Goal: Task Accomplishment & Management: Manage account settings

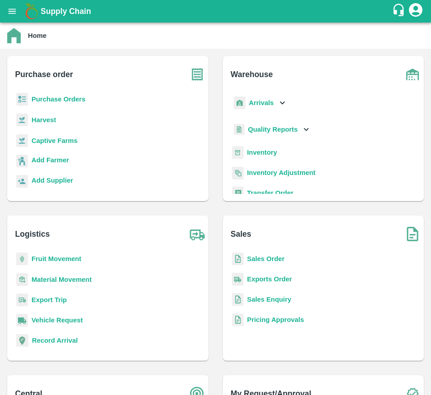
click at [62, 100] on b "Purchase Orders" at bounding box center [59, 99] width 54 height 7
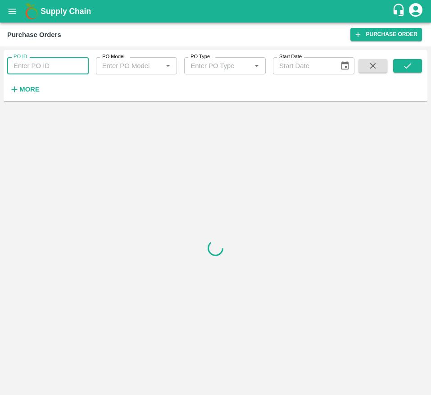
click at [52, 64] on input "PO ID" at bounding box center [48, 65] width 82 height 17
type input "178385"
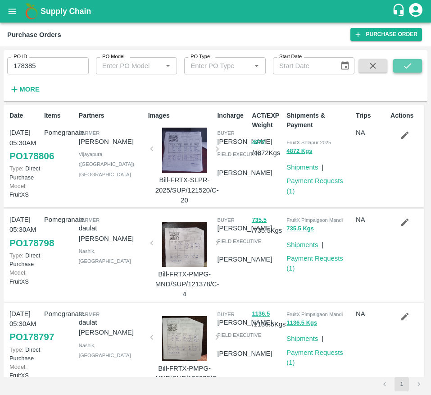
click at [409, 65] on icon "submit" at bounding box center [407, 65] width 7 height 5
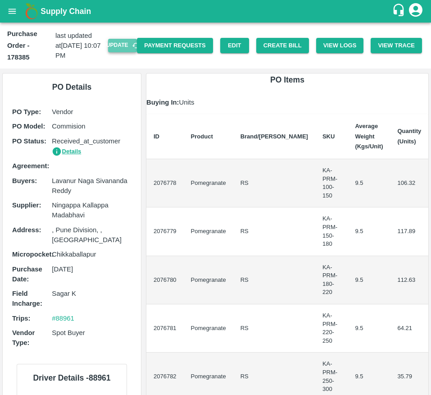
click at [111, 48] on button "Update" at bounding box center [122, 45] width 29 height 13
click at [273, 49] on button "Create Bill" at bounding box center [282, 46] width 53 height 16
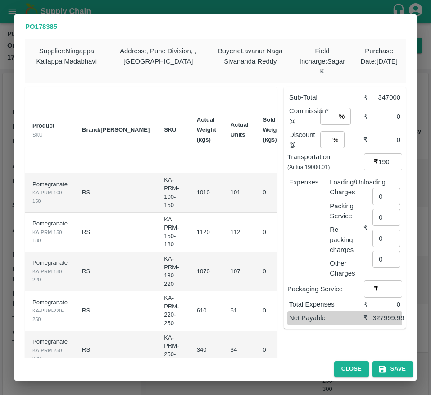
scroll to position [0, 132]
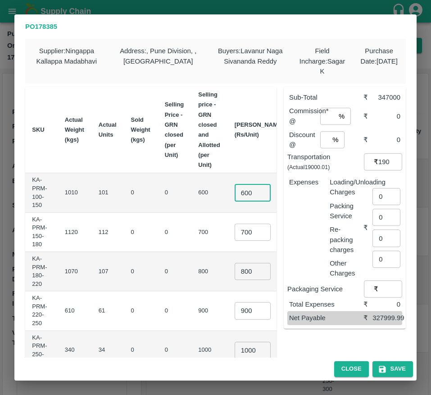
click at [235, 193] on input "600" at bounding box center [253, 192] width 36 height 17
type input "800"
click at [235, 234] on input "700" at bounding box center [253, 231] width 36 height 17
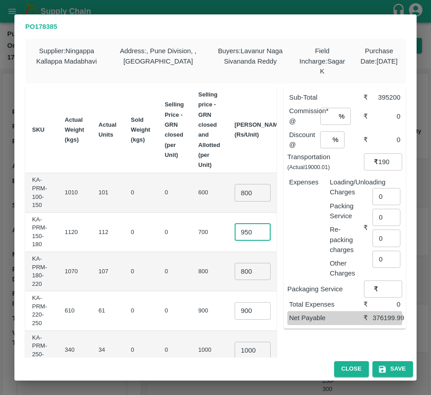
type input "950"
click at [235, 273] on input "800" at bounding box center [253, 271] width 36 height 17
type input "1050"
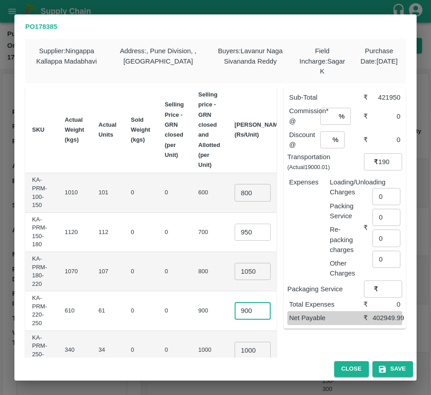
scroll to position [0, 0]
click at [235, 309] on input "900" at bounding box center [253, 310] width 36 height 17
type input "1150"
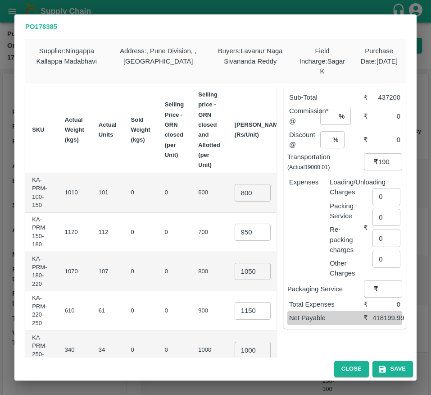
scroll to position [0, 0]
click at [291, 313] on td "₹70150" at bounding box center [309, 310] width 37 height 39
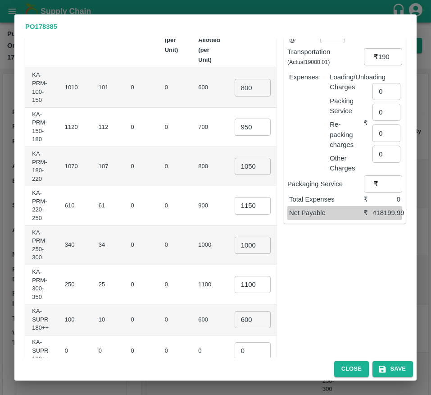
scroll to position [105, 0]
click at [235, 247] on input "1000" at bounding box center [253, 244] width 36 height 17
type input "1250"
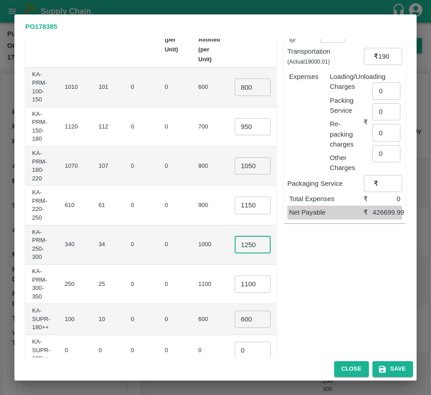
click at [235, 282] on input "1100" at bounding box center [253, 283] width 36 height 17
type input "1350"
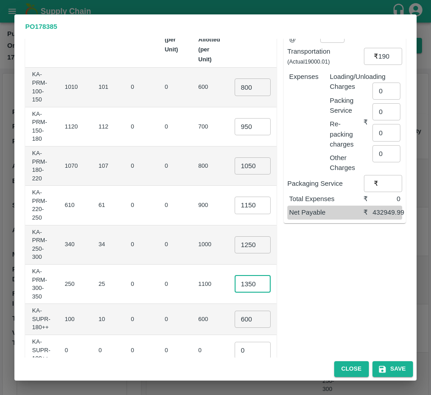
scroll to position [0, 0]
click at [235, 319] on input "600" at bounding box center [253, 318] width 36 height 17
type input "700"
click at [291, 318] on td "₹7000" at bounding box center [309, 319] width 37 height 31
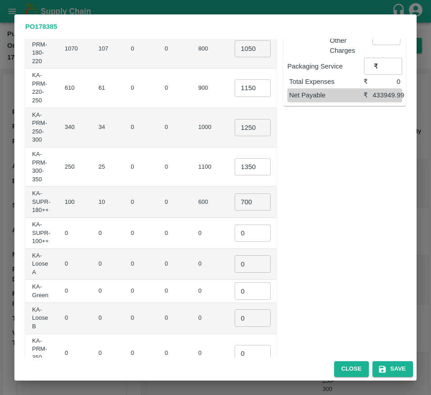
scroll to position [267, 0]
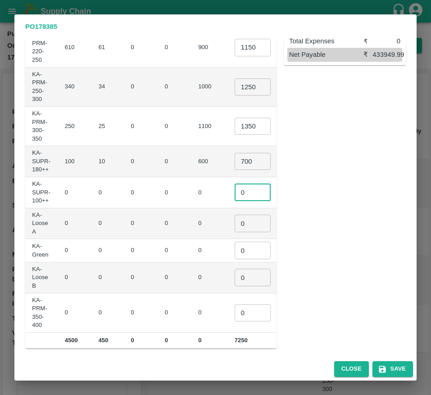
click at [235, 187] on input "0" at bounding box center [253, 192] width 36 height 17
type input "1"
click at [235, 219] on input "0" at bounding box center [253, 222] width 36 height 17
type input "1"
click at [235, 252] on input "0" at bounding box center [253, 249] width 36 height 17
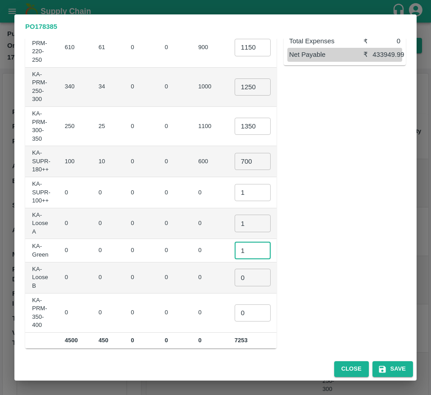
type input "1"
click at [235, 282] on input "0" at bounding box center [253, 276] width 36 height 17
type input "1"
click at [235, 315] on input "0" at bounding box center [253, 312] width 36 height 17
type input "1"
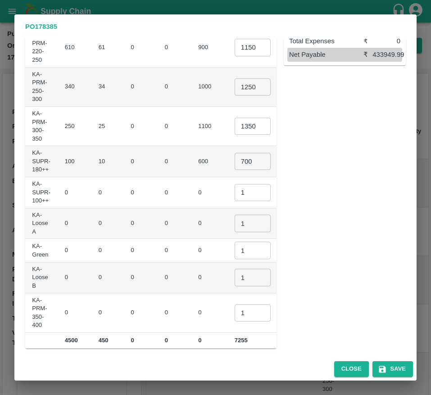
click at [333, 254] on div "Sub-Total ₹ 452950 Commission* @ % ​ ₹ 0 Discount @ % ​ ₹ 0 Transportation (Act…" at bounding box center [341, 83] width 129 height 532
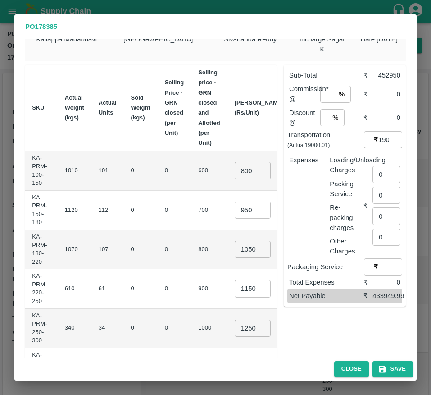
scroll to position [5, 0]
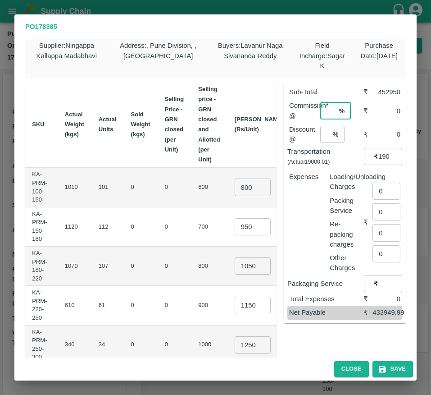
click at [322, 116] on input "number" at bounding box center [327, 110] width 15 height 17
type input "6"
click at [323, 136] on input "number" at bounding box center [324, 134] width 9 height 17
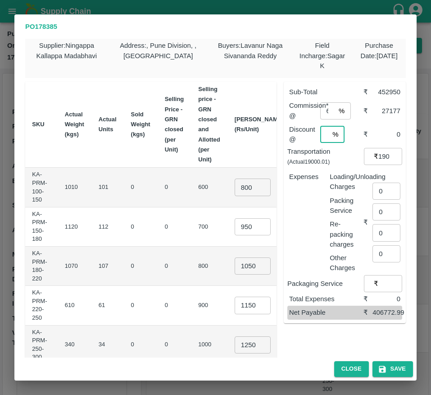
scroll to position [0, 2]
type input "1"
click at [378, 191] on input "0" at bounding box center [387, 190] width 28 height 17
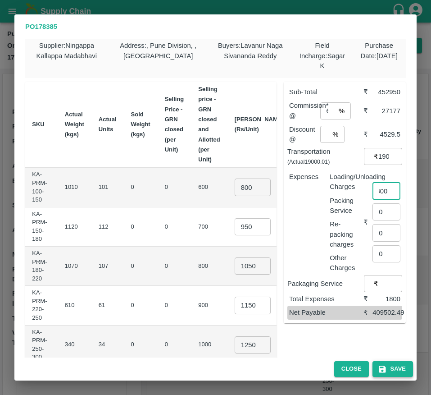
type input "1800"
click at [391, 375] on button "Save" at bounding box center [393, 369] width 41 height 16
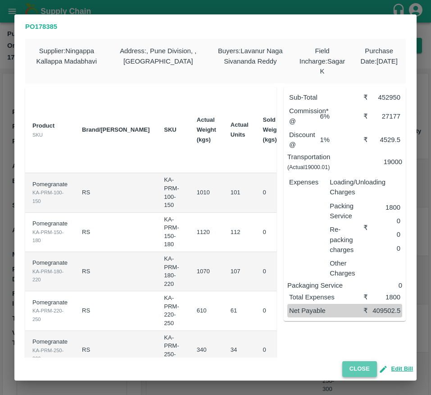
click at [357, 361] on button "Close" at bounding box center [359, 369] width 35 height 16
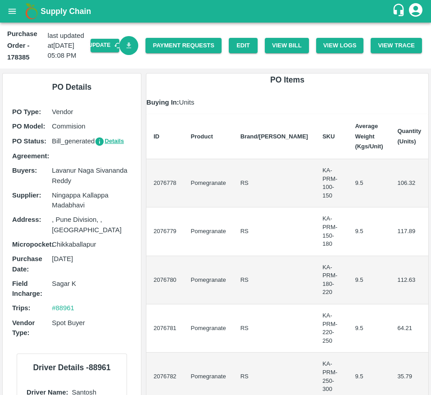
click at [132, 45] on link "Download Bill" at bounding box center [128, 45] width 19 height 19
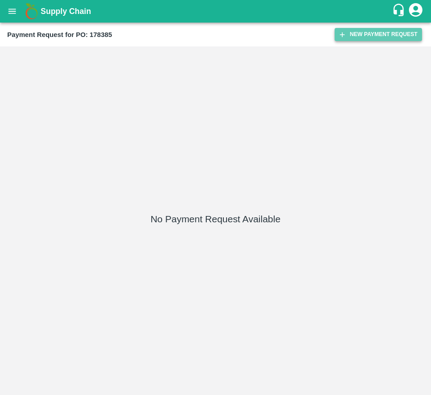
click at [359, 28] on button "New Payment Request" at bounding box center [378, 34] width 87 height 13
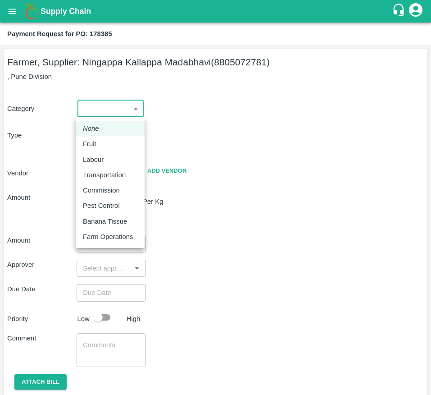
click at [105, 105] on body "Supply Chain Payment Request for PO: 178385 Farmer, Supplier: [GEOGRAPHIC_DATA]…" at bounding box center [215, 197] width 431 height 395
click at [98, 141] on div "Fruit" at bounding box center [92, 144] width 18 height 10
type input "1"
type input "[PERSON_NAME] - 8805072781(Farmer, Supplier)"
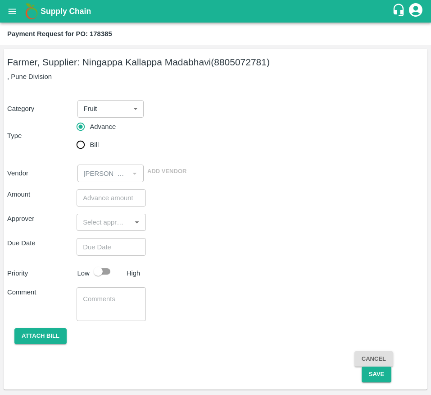
click at [89, 150] on div "Category Fruit 1 ​ Type Advance Bill Vendor ​ Add Vendor" at bounding box center [215, 135] width 417 height 93
click at [89, 150] on input "Bill" at bounding box center [81, 145] width 18 height 18
radio input "true"
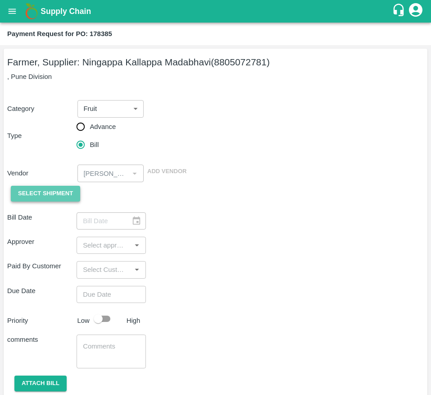
click at [35, 190] on span "Select Shipment" at bounding box center [45, 193] width 55 height 10
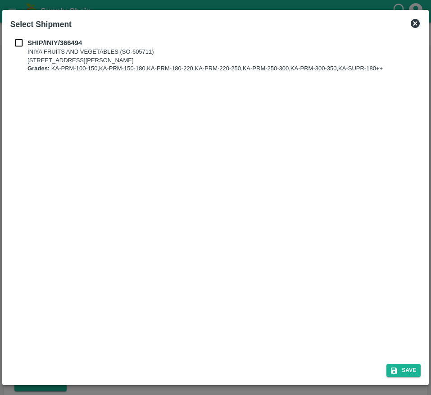
click at [13, 43] on input "checkbox" at bounding box center [18, 43] width 17 height 10
checkbox input "true"
click at [401, 371] on button "Save" at bounding box center [404, 370] width 34 height 13
type input "[DATE]"
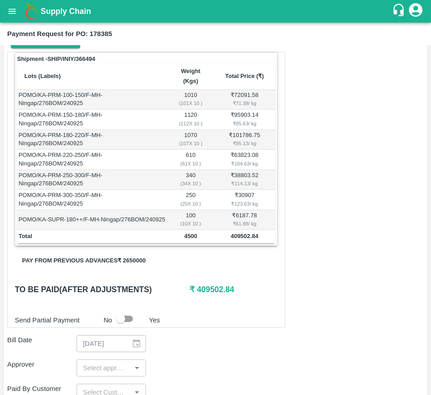
scroll to position [157, 0]
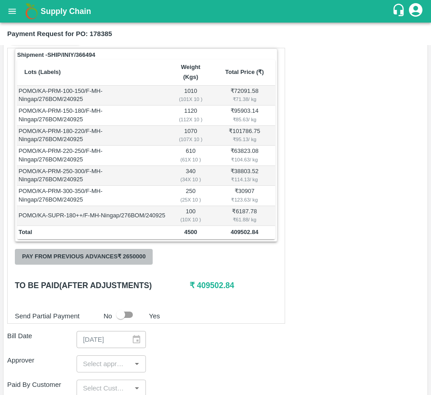
click at [129, 264] on button "Pay from previous advances ₹ 2650000" at bounding box center [84, 257] width 138 height 16
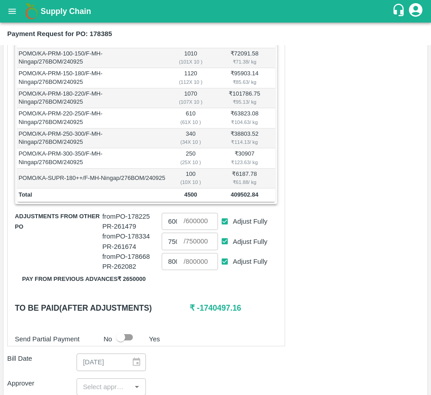
scroll to position [197, 0]
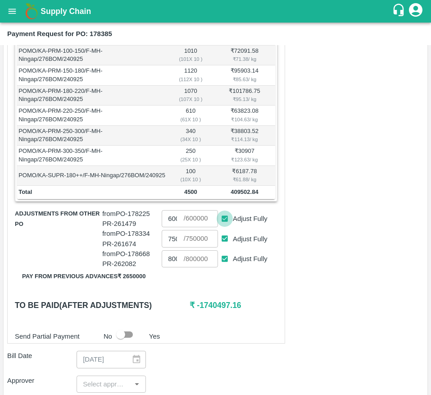
click at [225, 226] on input "Adjust Fully" at bounding box center [225, 218] width 17 height 17
checkbox input "false"
type input "0"
click at [223, 245] on input "Adjust Fully" at bounding box center [225, 238] width 17 height 17
checkbox input "false"
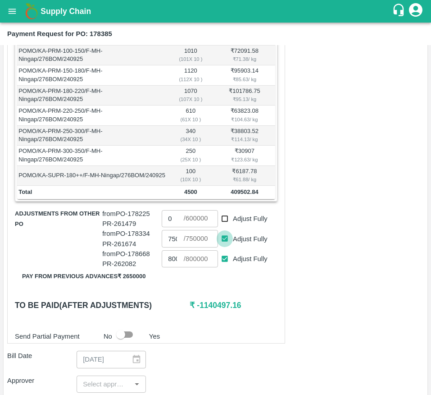
type input "0"
click at [222, 267] on input "Adjust Fully" at bounding box center [225, 258] width 17 height 17
checkbox input "false"
type input "0"
type input "600000"
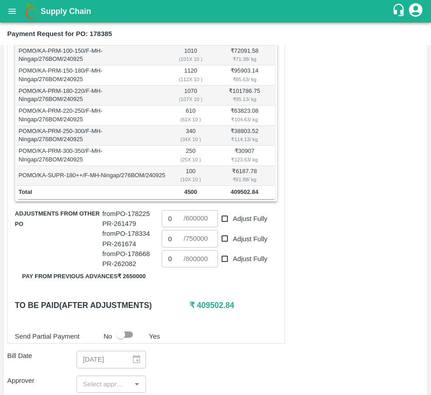
checkbox input "true"
type input "750000"
checkbox input "true"
type input "800000"
checkbox input "true"
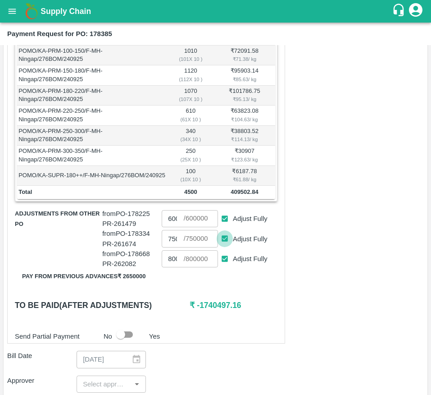
click at [230, 247] on input "Adjust Fully" at bounding box center [225, 238] width 17 height 17
checkbox input "false"
type input "0"
click at [222, 264] on input "Adjust Fully" at bounding box center [225, 258] width 17 height 17
checkbox input "false"
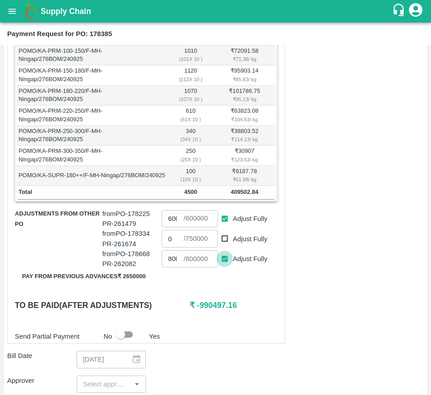
type input "0"
click at [223, 227] on input "Adjust Fully" at bounding box center [225, 218] width 17 height 17
checkbox input "false"
type input "0"
click at [173, 227] on input "0" at bounding box center [173, 218] width 22 height 17
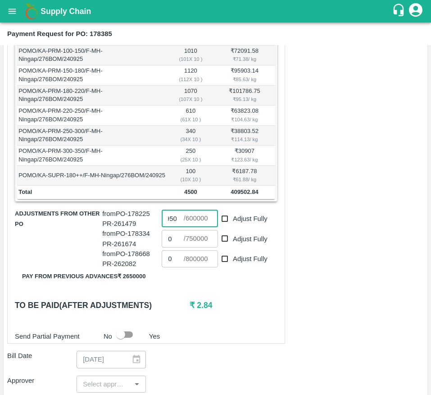
scroll to position [0, 14]
type input "409500"
click at [246, 311] on h6 "₹ 2.84" at bounding box center [233, 305] width 87 height 13
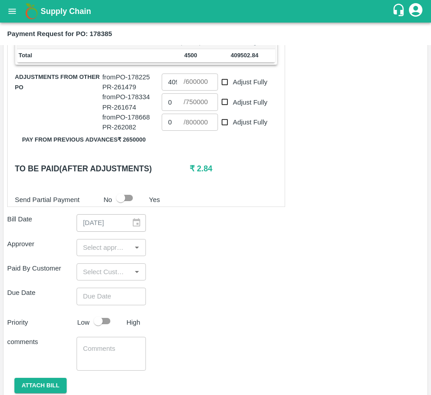
scroll to position [335, 0]
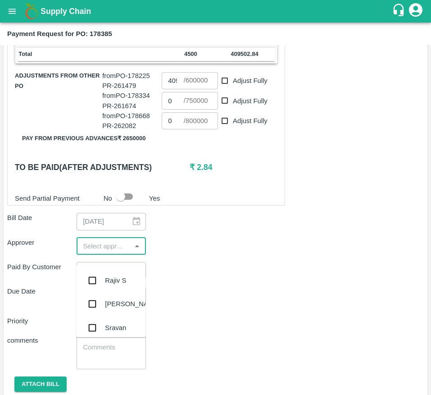
click at [100, 252] on input "input" at bounding box center [103, 246] width 49 height 12
type input "MUK"
click at [93, 287] on input "checkbox" at bounding box center [92, 280] width 18 height 18
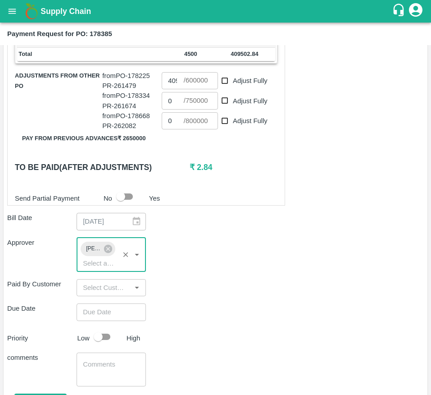
type input "DD/MM/YYYY hh:mm aa"
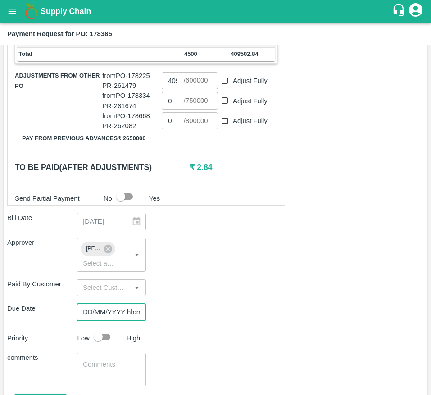
click at [101, 320] on input "DD/MM/YYYY hh:mm aa" at bounding box center [108, 311] width 63 height 17
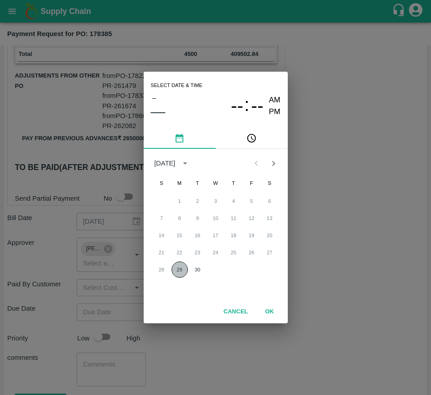
click at [181, 267] on button "29" at bounding box center [180, 269] width 16 height 16
type input "[DATE] 12:00 AM"
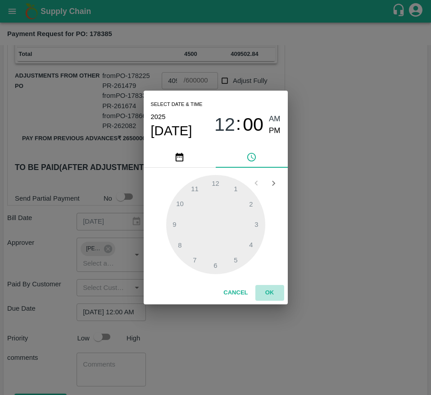
click at [264, 291] on button "OK" at bounding box center [269, 293] width 29 height 16
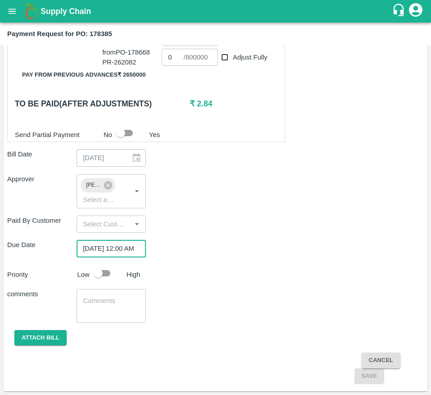
scroll to position [0, 0]
click at [109, 276] on input "checkbox" at bounding box center [98, 272] width 51 height 17
checkbox input "true"
click at [42, 333] on button "Attach bill" at bounding box center [40, 338] width 52 height 16
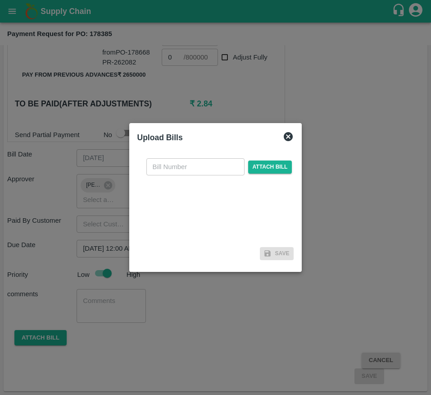
click at [193, 164] on input "text" at bounding box center [195, 166] width 98 height 17
type input "178385"
click at [259, 169] on span "Attach bill" at bounding box center [270, 166] width 44 height 13
click at [0, 0] on input "Attach bill" at bounding box center [0, 0] width 0 height 0
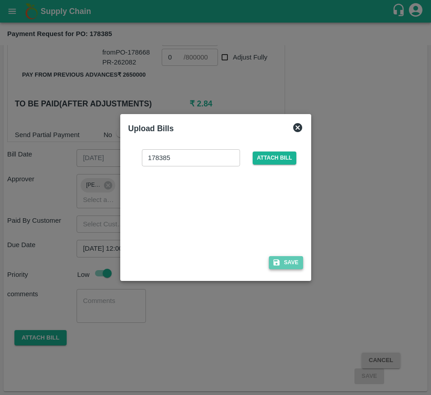
click at [296, 262] on button "Save" at bounding box center [286, 262] width 34 height 13
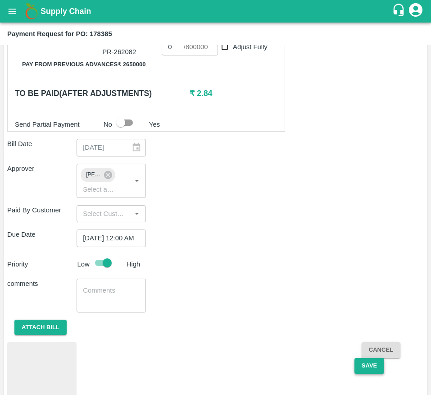
click at [364, 373] on button "Save" at bounding box center [370, 366] width 30 height 16
